Goal: Information Seeking & Learning: Learn about a topic

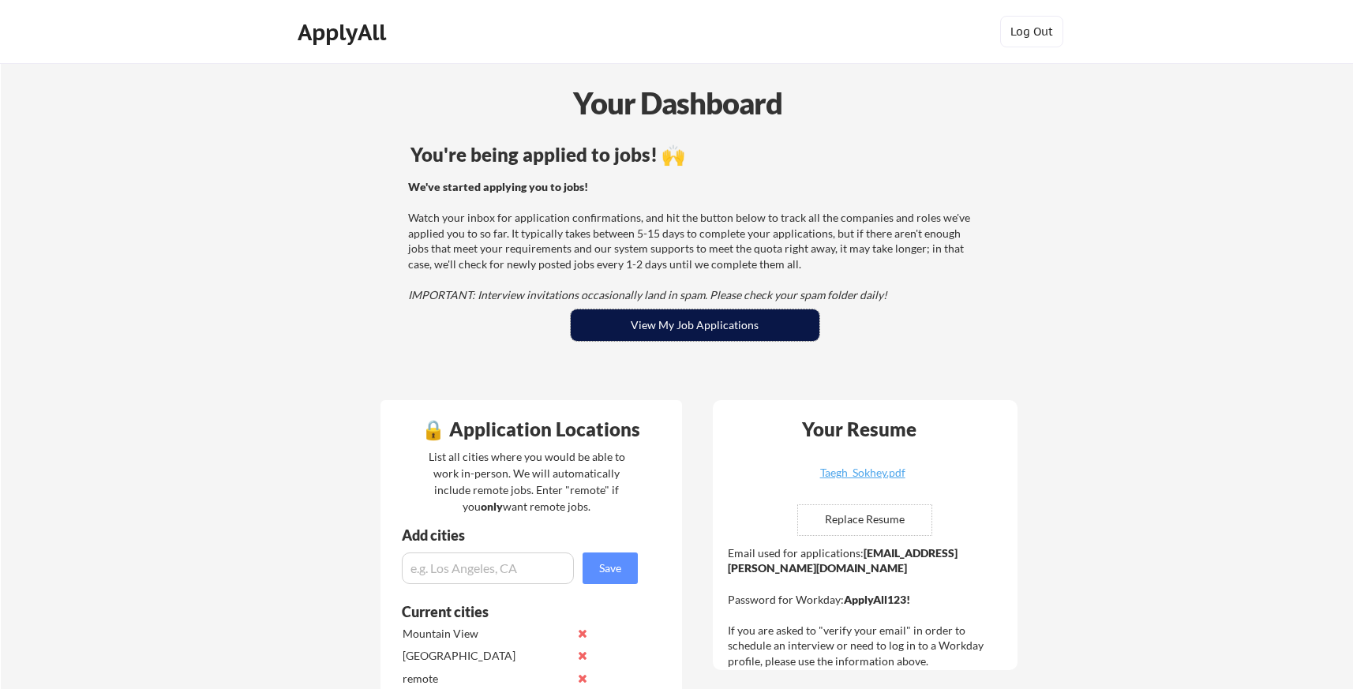
click at [726, 332] on button "View My Job Applications" at bounding box center [695, 325] width 249 height 32
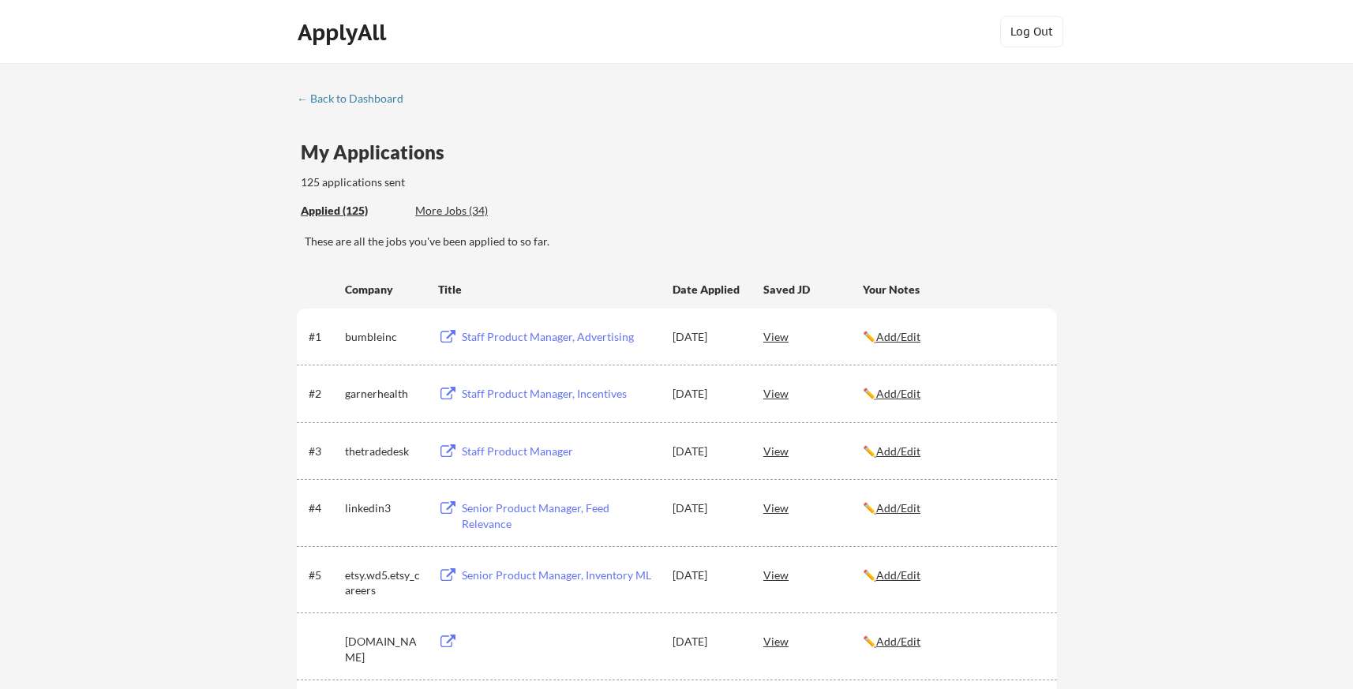
click at [459, 212] on div "More Jobs (34)" at bounding box center [473, 211] width 116 height 16
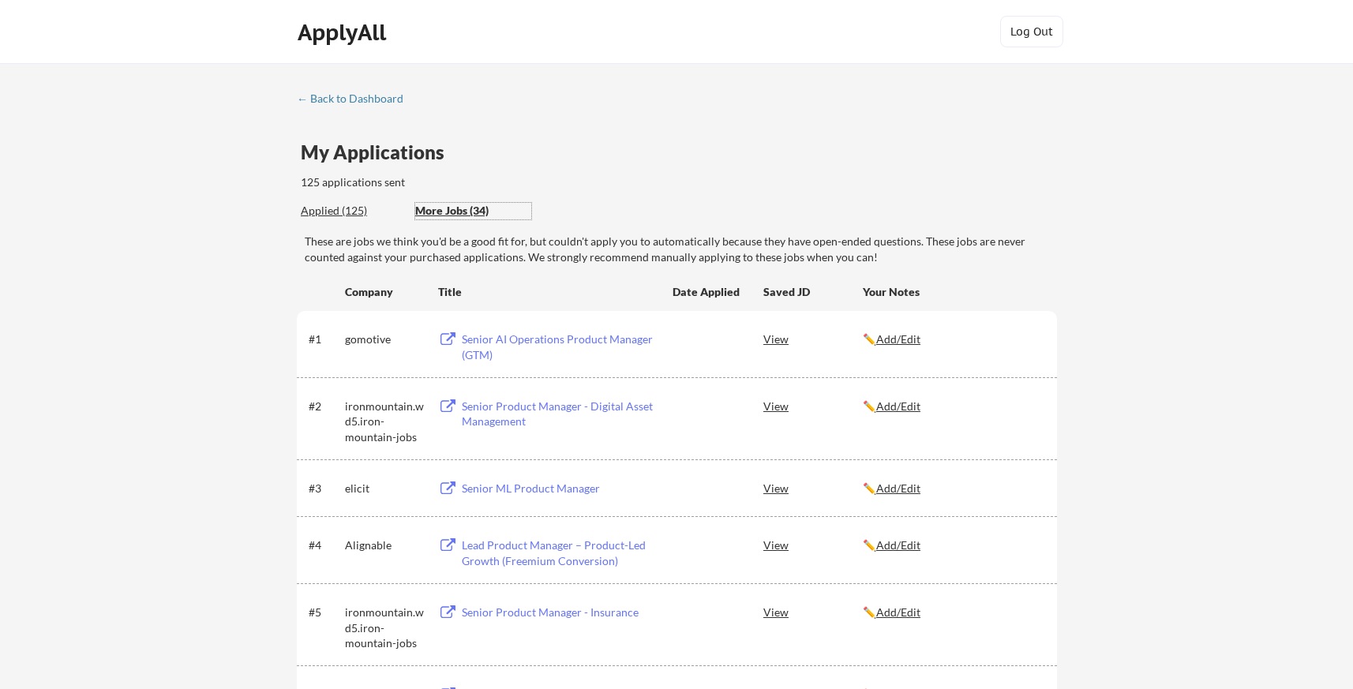
scroll to position [48, 0]
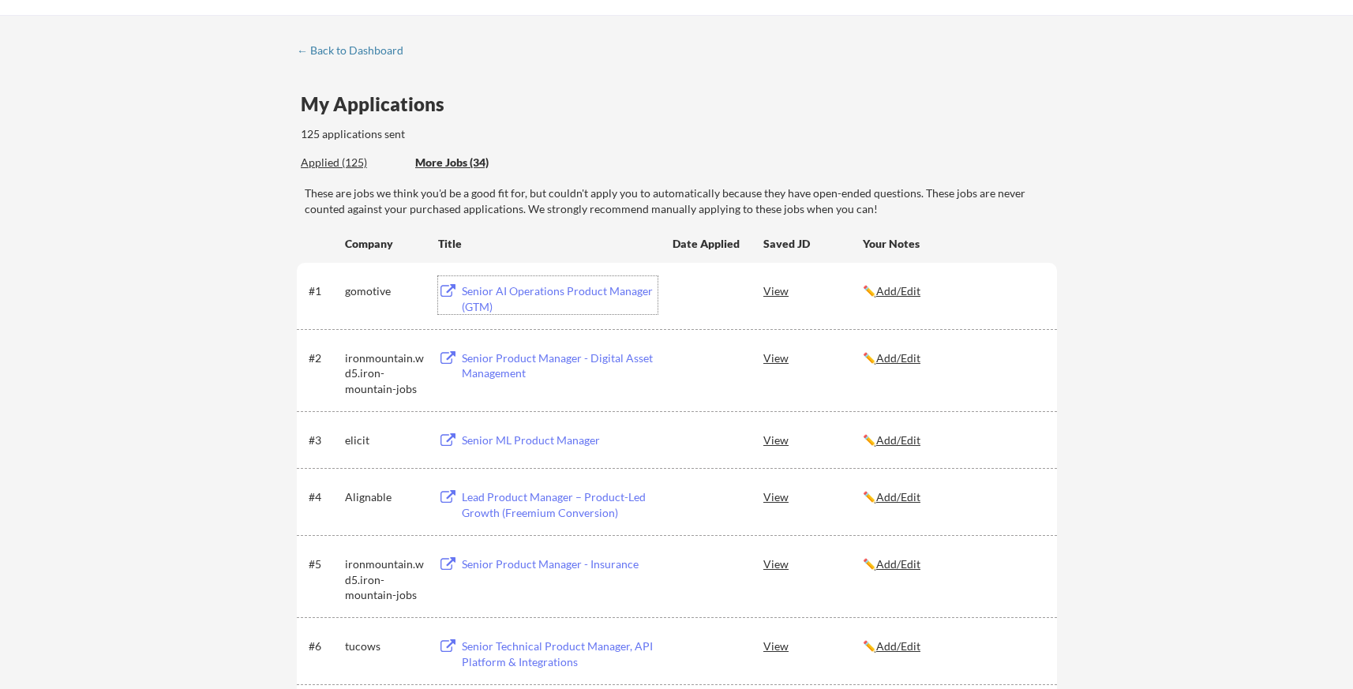
click at [512, 295] on div "Senior AI Operations Product Manager (GTM)" at bounding box center [560, 298] width 196 height 31
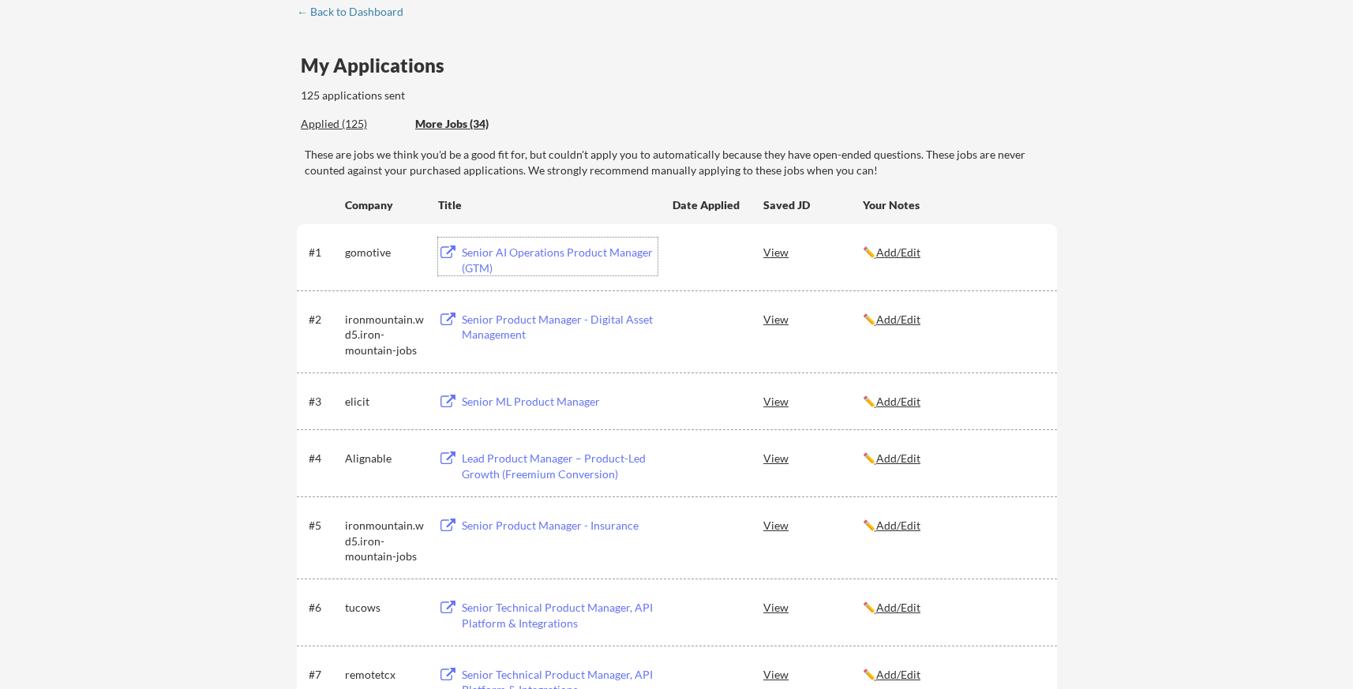
scroll to position [89, 0]
click at [515, 325] on div "Senior Product Manager - Digital Asset Management" at bounding box center [560, 324] width 196 height 31
click at [504, 403] on div "Senior ML Product Manager" at bounding box center [560, 399] width 196 height 16
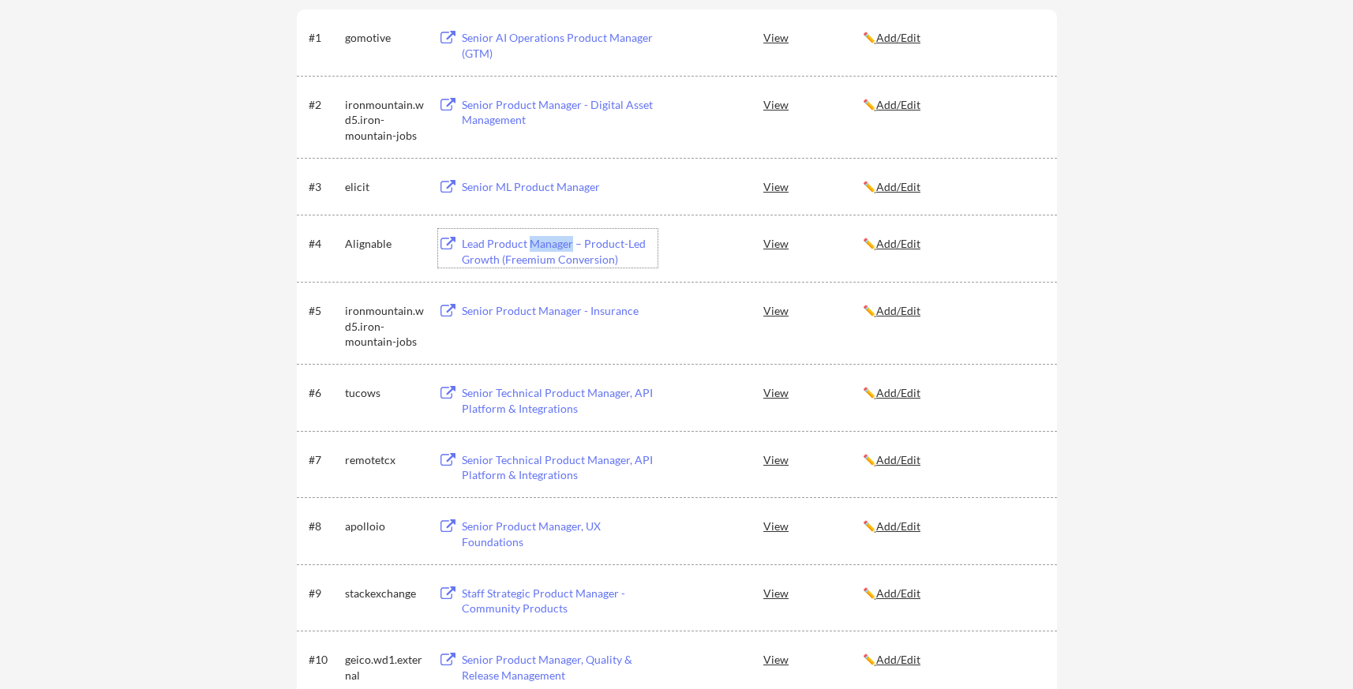
scroll to position [316, 0]
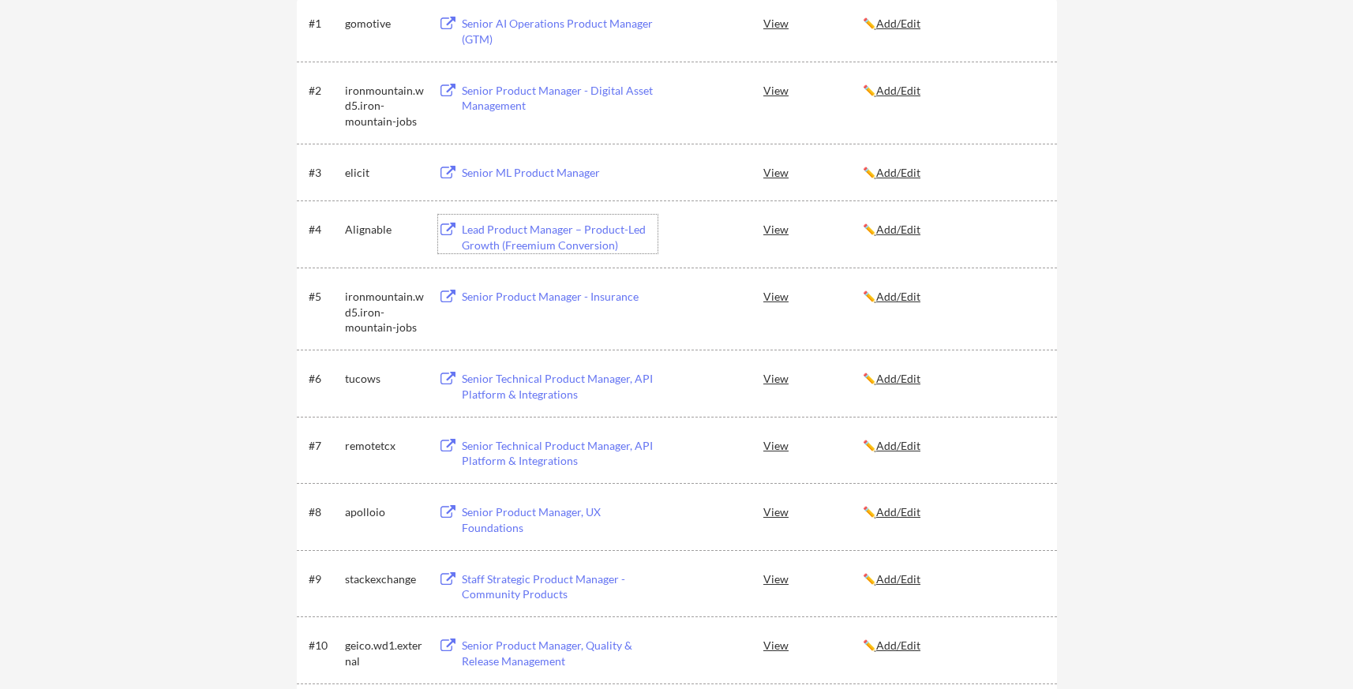
click at [589, 440] on div "Senior Technical Product Manager, API Platform & Integrations" at bounding box center [560, 453] width 196 height 31
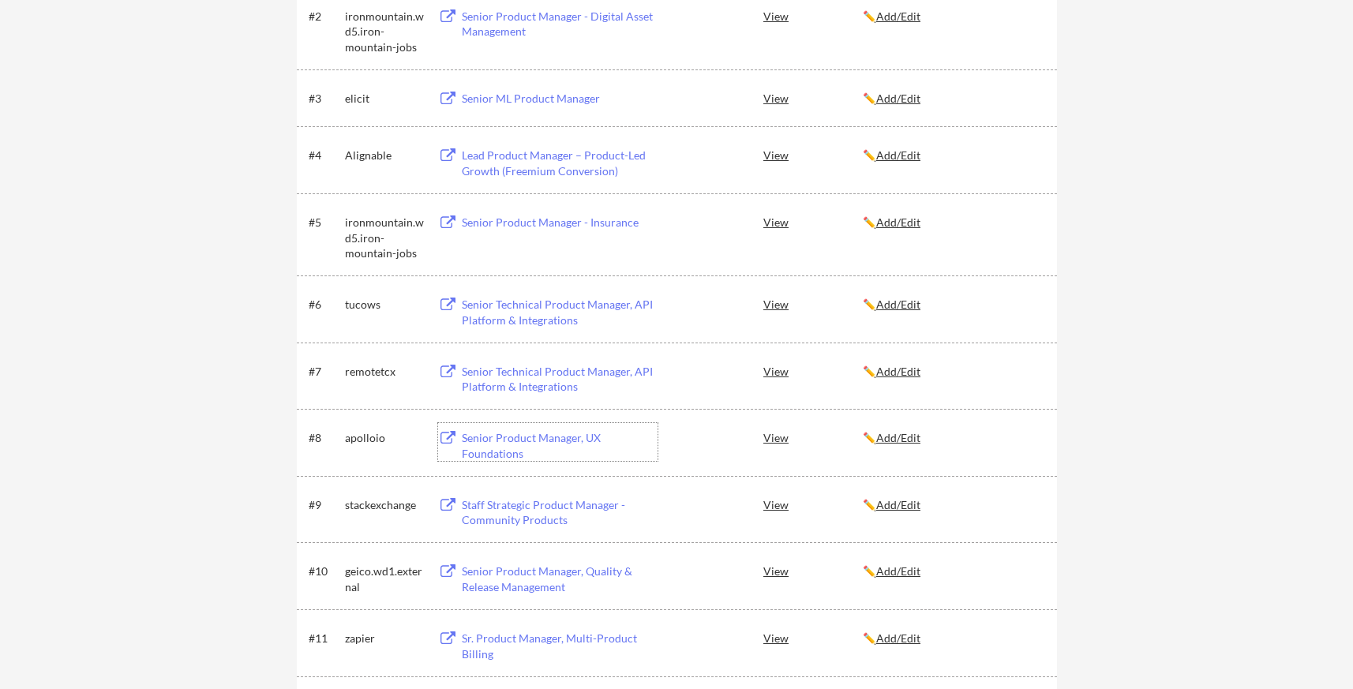
click at [506, 452] on div "Senior Product Manager, UX Foundations" at bounding box center [560, 445] width 196 height 31
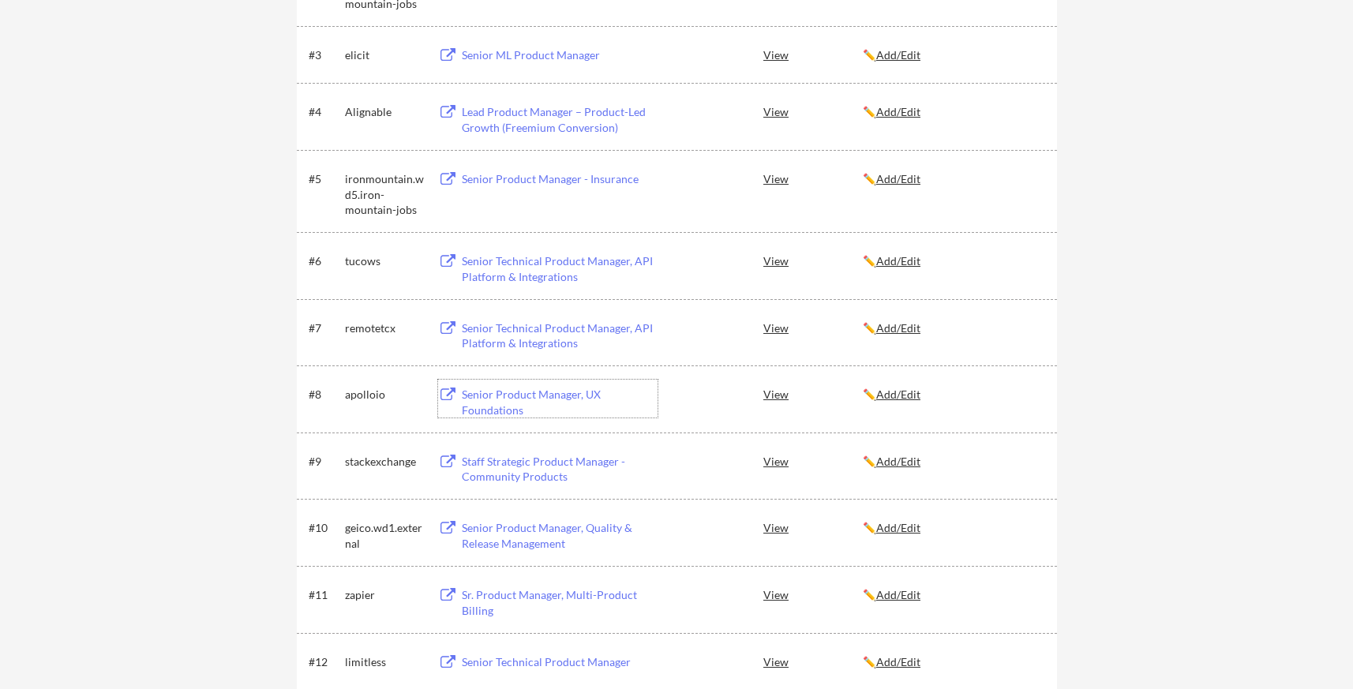
scroll to position [436, 0]
click at [525, 469] on div "Staff Strategic Product Manager - Community Products" at bounding box center [560, 466] width 196 height 31
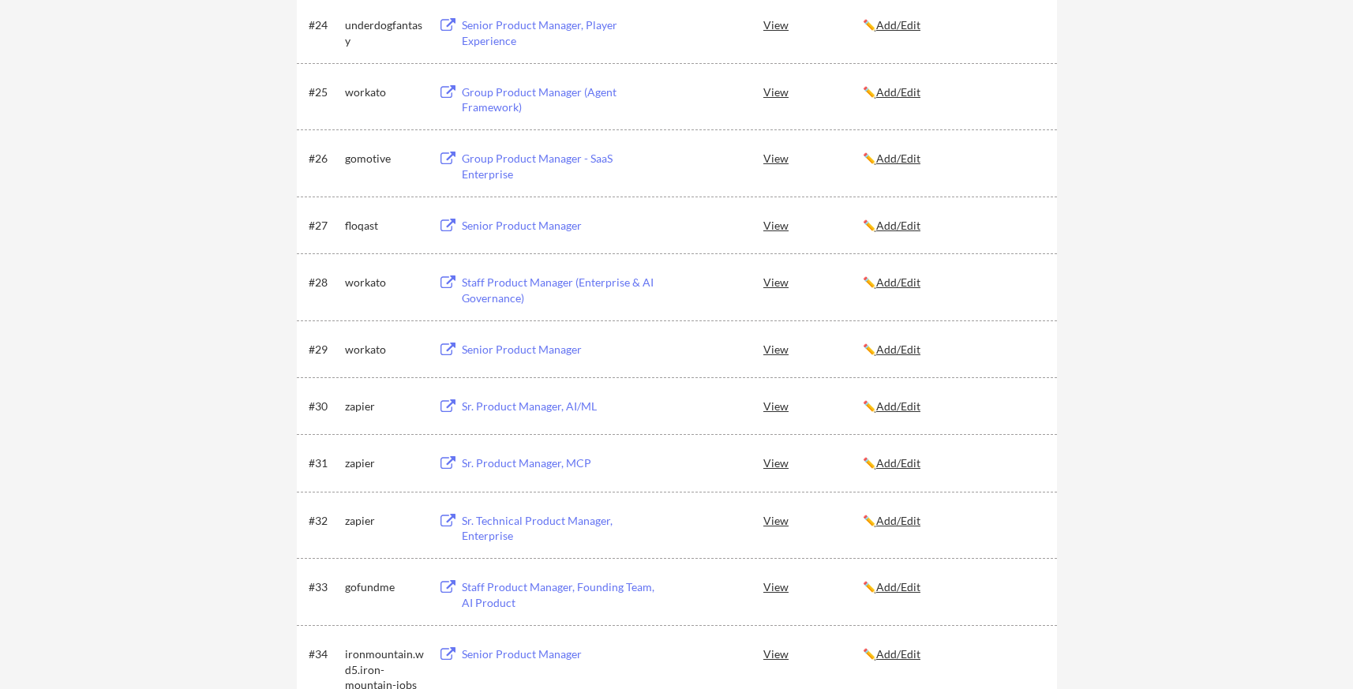
scroll to position [1786, 0]
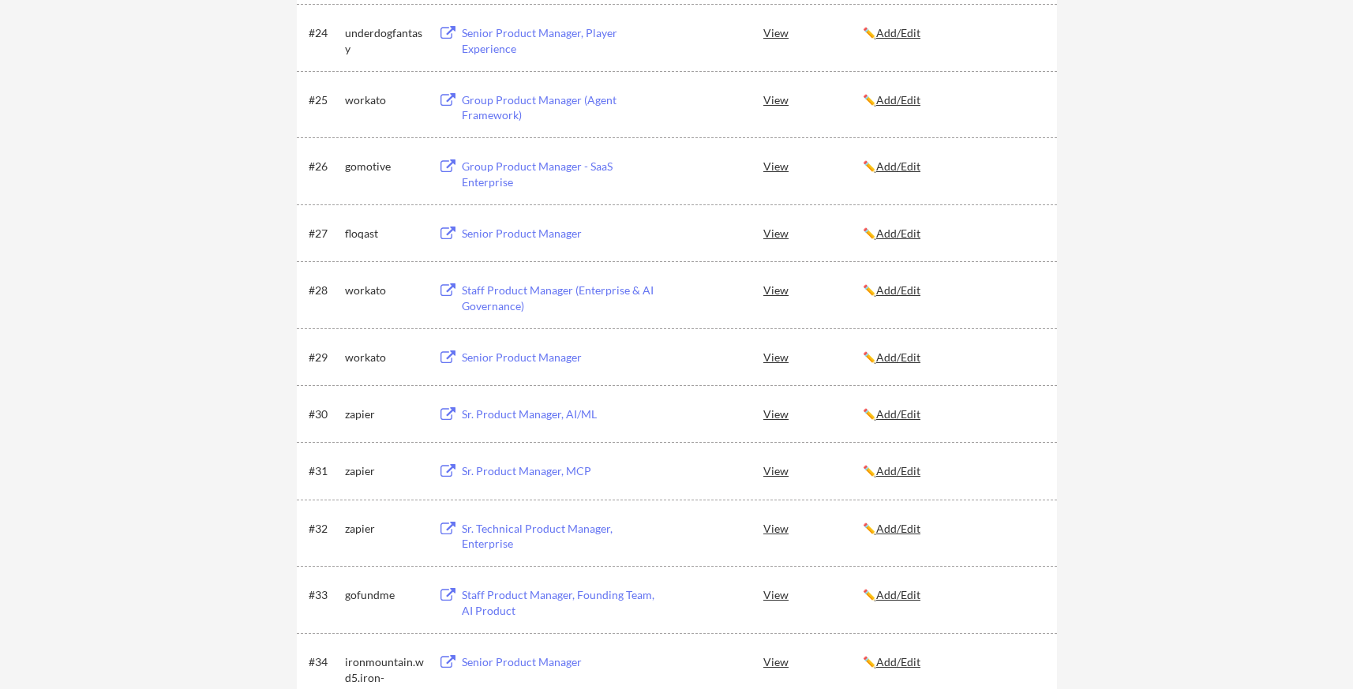
click at [589, 285] on div "Staff Product Manager (Enterprise & AI Governance)" at bounding box center [560, 298] width 196 height 31
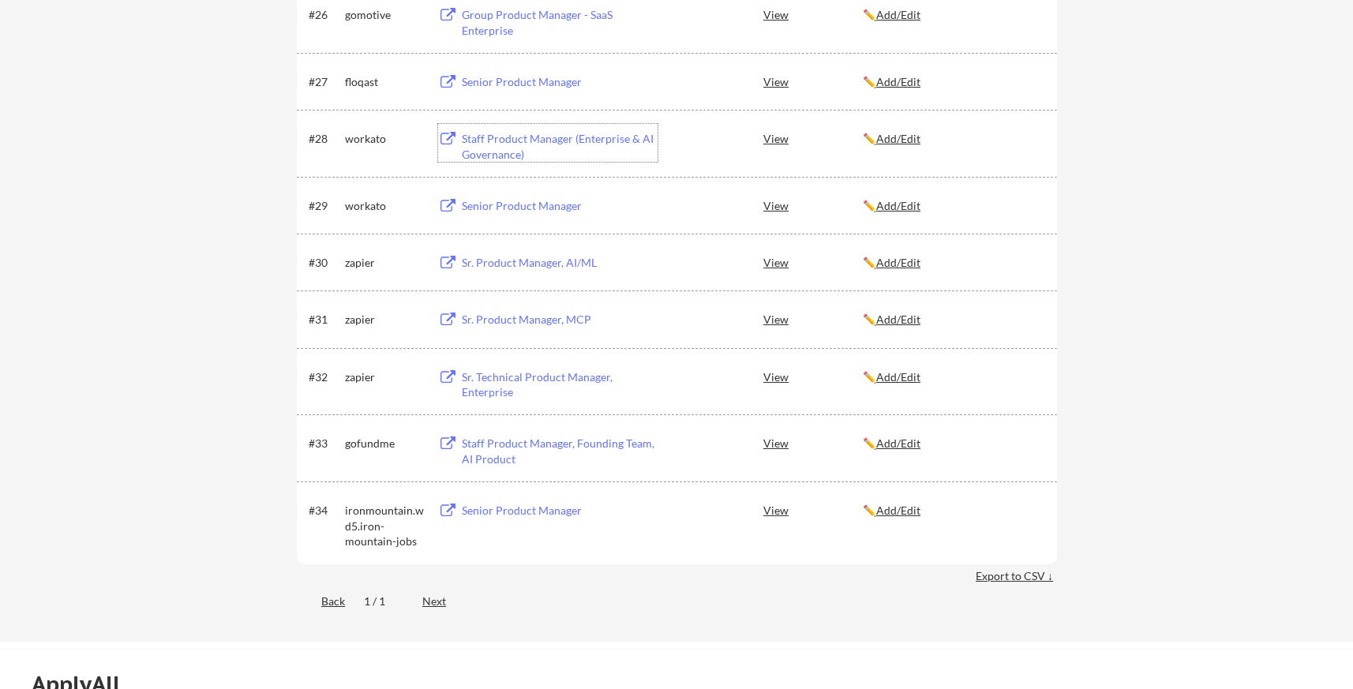
scroll to position [1941, 0]
click at [571, 260] on div "Sr. Product Manager, AI/ML" at bounding box center [560, 260] width 196 height 16
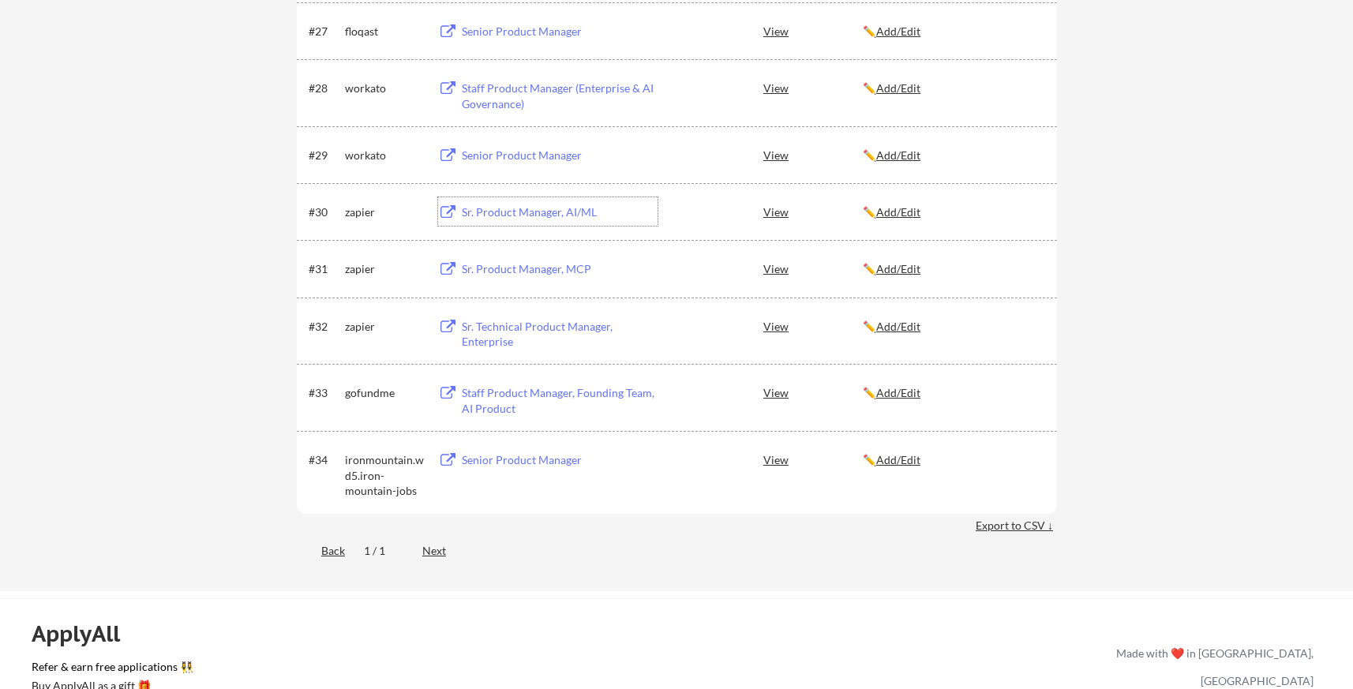
scroll to position [1990, 0]
click at [487, 399] on div "Staff Product Manager, Founding Team, AI Product" at bounding box center [560, 399] width 196 height 31
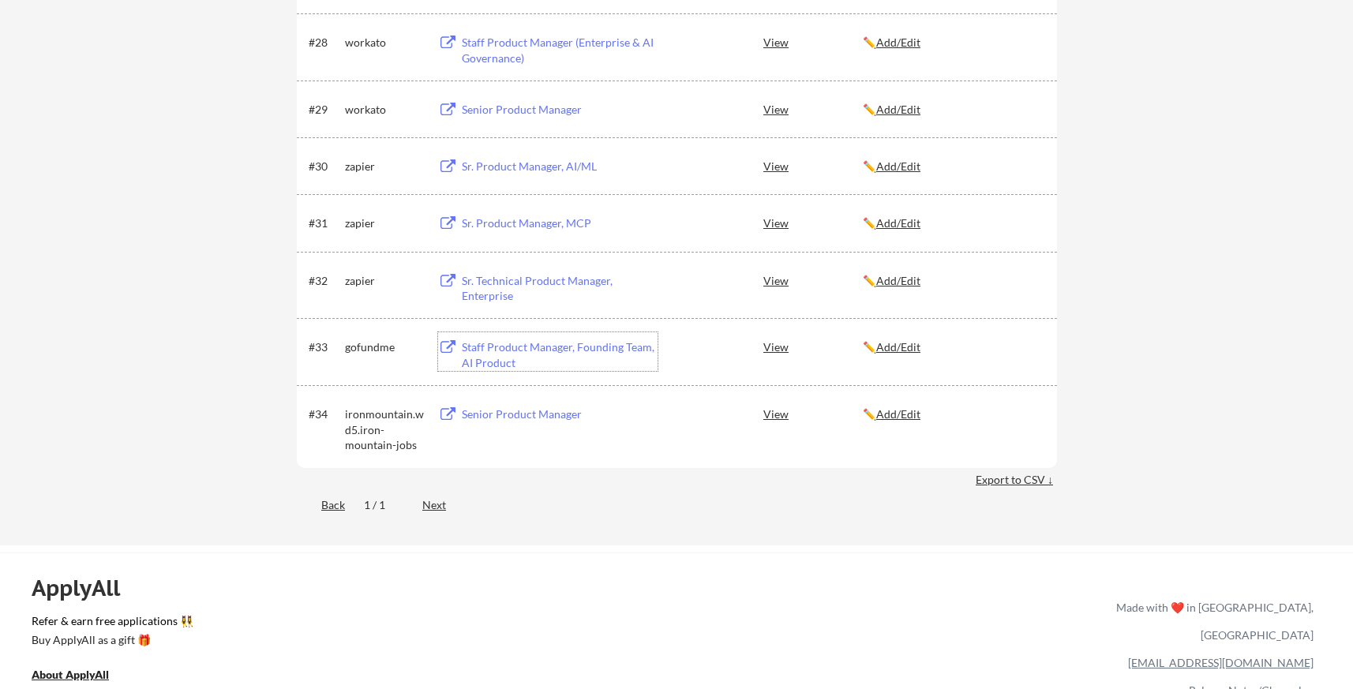
scroll to position [2036, 0]
click at [433, 490] on div "Back 1 / 1 Next" at bounding box center [677, 504] width 760 height 32
click at [435, 499] on div "Next" at bounding box center [443, 503] width 42 height 16
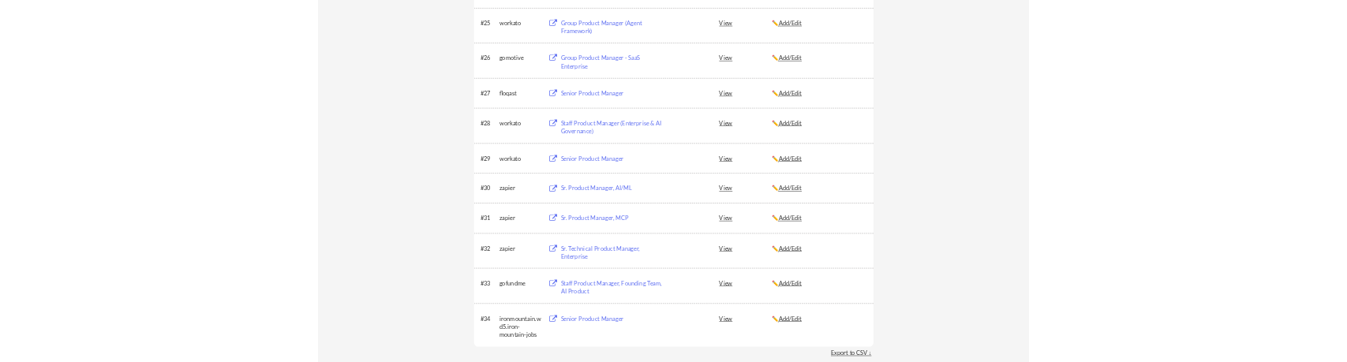
scroll to position [2025, 0]
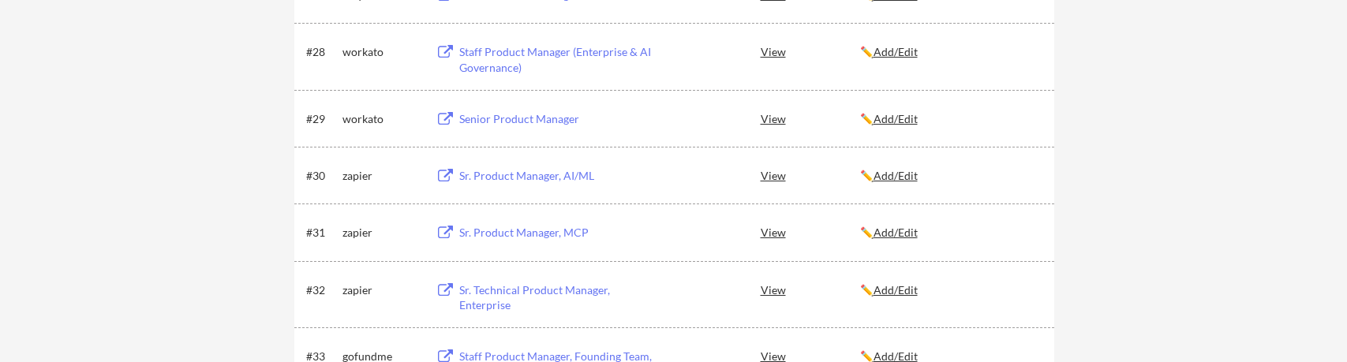
scroll to position [1838, 0]
